Goal: Task Accomplishment & Management: Use online tool/utility

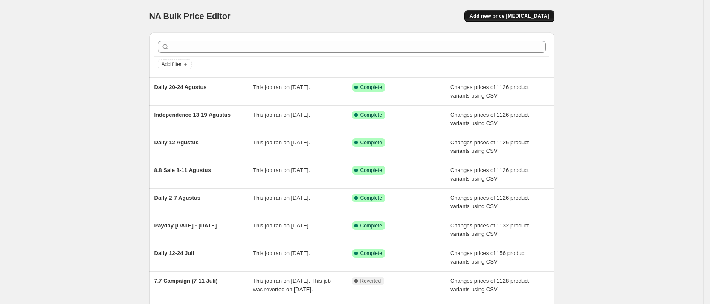
click at [516, 20] on button "Add new price [MEDICAL_DATA]" at bounding box center [509, 16] width 90 height 12
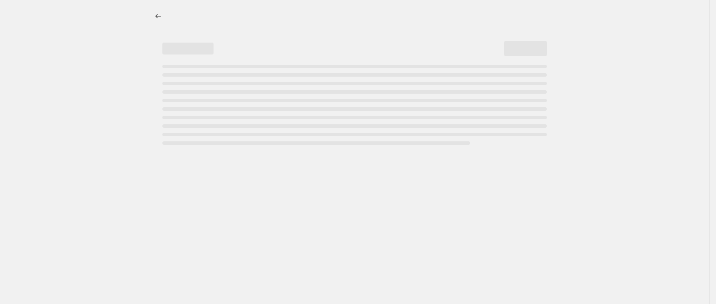
select select "percentage"
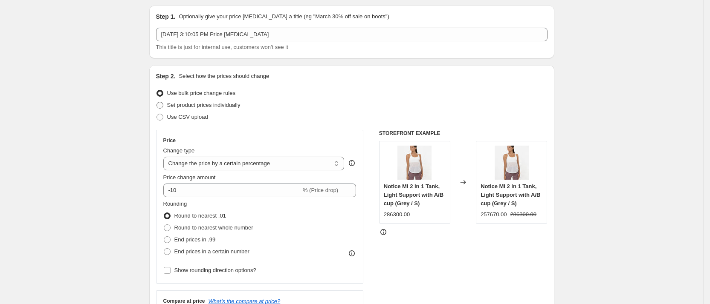
scroll to position [26, 0]
click at [199, 116] on span "Use CSV upload" at bounding box center [187, 118] width 41 height 6
click at [157, 116] on input "Use CSV upload" at bounding box center [157, 115] width 0 height 0
radio input "true"
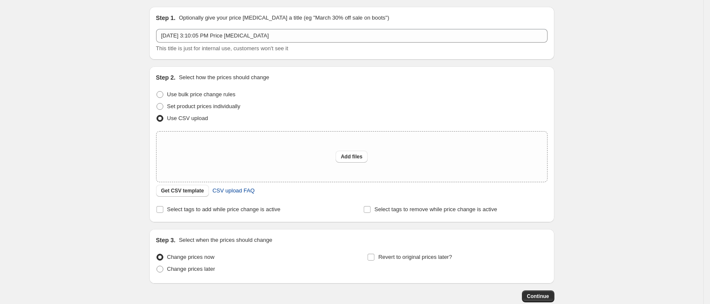
click at [232, 184] on link "CSV upload FAQ" at bounding box center [233, 191] width 52 height 14
click at [194, 189] on span "Get CSV template" at bounding box center [182, 191] width 43 height 7
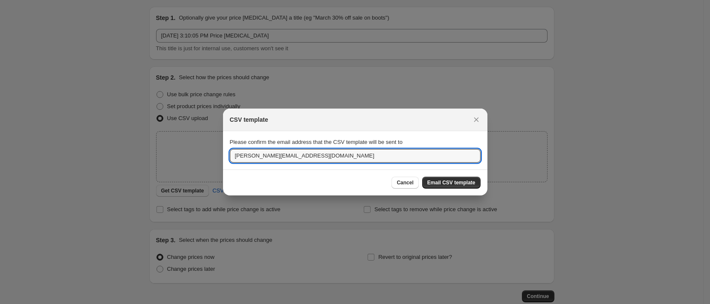
drag, startPoint x: 247, startPoint y: 158, endPoint x: 218, endPoint y: 154, distance: 28.9
type input "commercial@miniletics.com"
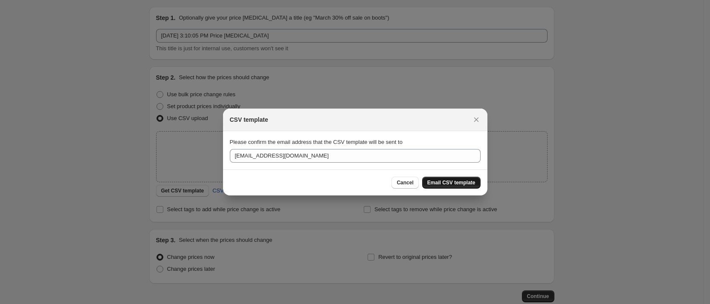
click at [475, 181] on span "Email CSV template" at bounding box center [451, 183] width 48 height 7
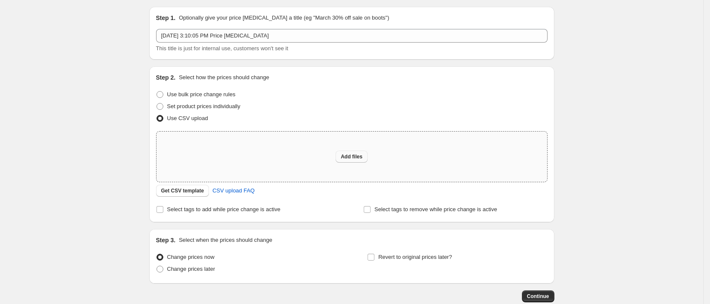
click at [364, 161] on button "Add files" at bounding box center [352, 157] width 32 height 12
type input "C:\fakepath\New Web Price.csv"
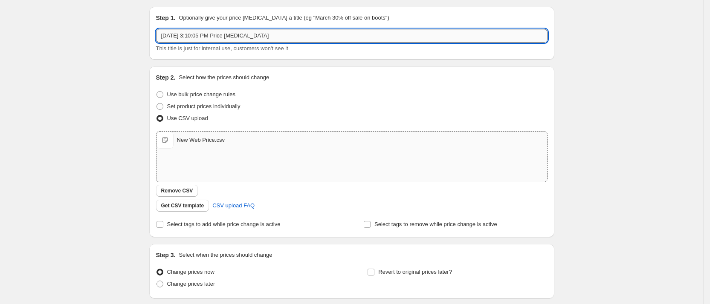
click at [269, 40] on input "Aug 22, 2025, 3:10:05 PM Price change job" at bounding box center [351, 36] width 391 height 14
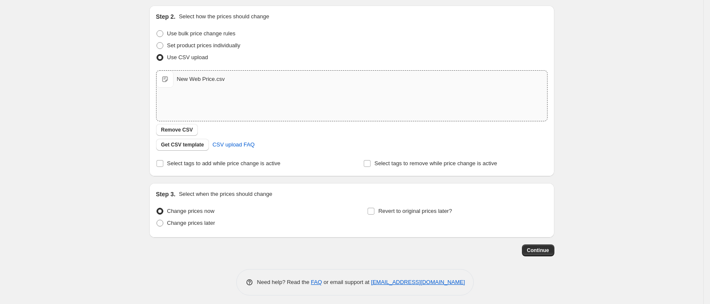
scroll to position [91, 0]
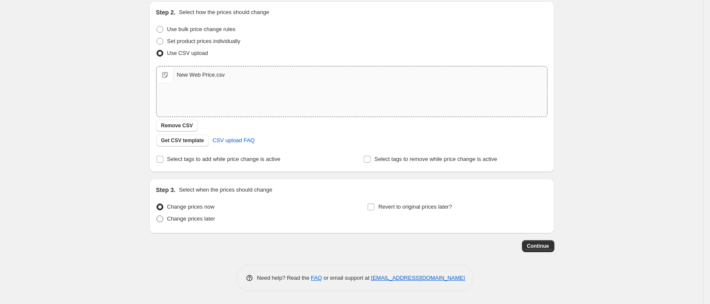
type input "Pay Day 25 Agt - 1 Sep"
click at [191, 224] on label "Change prices later" at bounding box center [185, 219] width 59 height 12
click at [157, 216] on input "Change prices later" at bounding box center [157, 216] width 0 height 0
radio input "true"
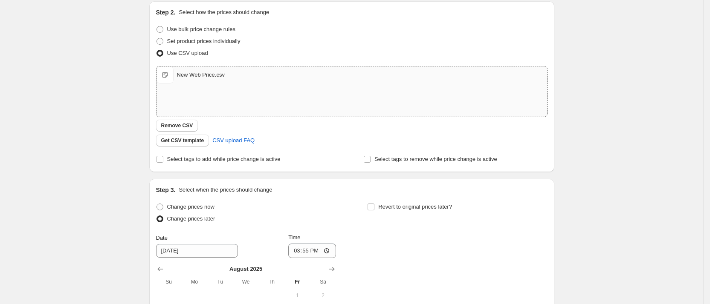
scroll to position [250, 0]
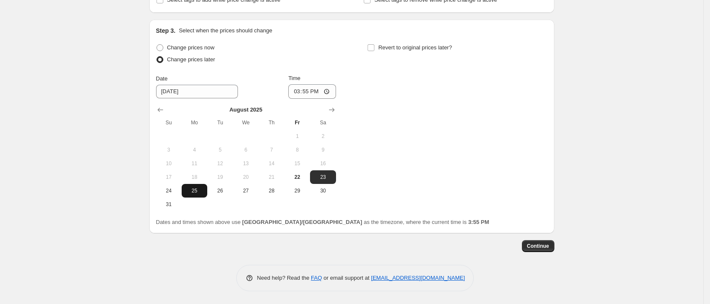
click at [197, 194] on button "25" at bounding box center [195, 191] width 26 height 14
type input "8/25/2025"
click at [313, 94] on input "15:55" at bounding box center [312, 91] width 48 height 14
click at [327, 90] on input "15:55" at bounding box center [312, 91] width 48 height 14
type input "00:00"
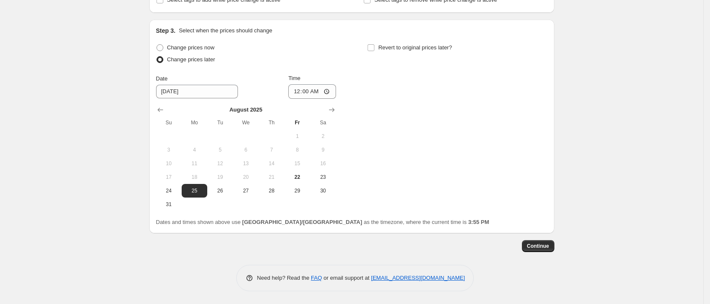
click at [399, 132] on div "Change prices now Change prices later Date 8/25/2025 Time 00:00 August 2025 Su …" at bounding box center [351, 127] width 391 height 170
click at [547, 249] on span "Continue" at bounding box center [538, 246] width 22 height 7
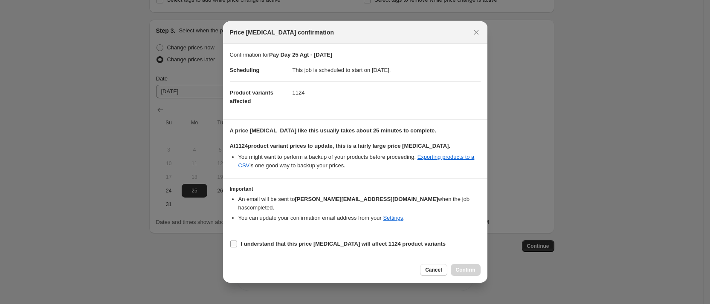
click at [240, 240] on label "I understand that this price change job will affect 1124 product variants" at bounding box center [338, 244] width 216 height 12
click at [237, 241] on input "I understand that this price change job will affect 1124 product variants" at bounding box center [233, 244] width 7 height 7
checkbox input "true"
click at [470, 267] on span "Confirm" at bounding box center [466, 270] width 20 height 7
